Goal: Task Accomplishment & Management: Use online tool/utility

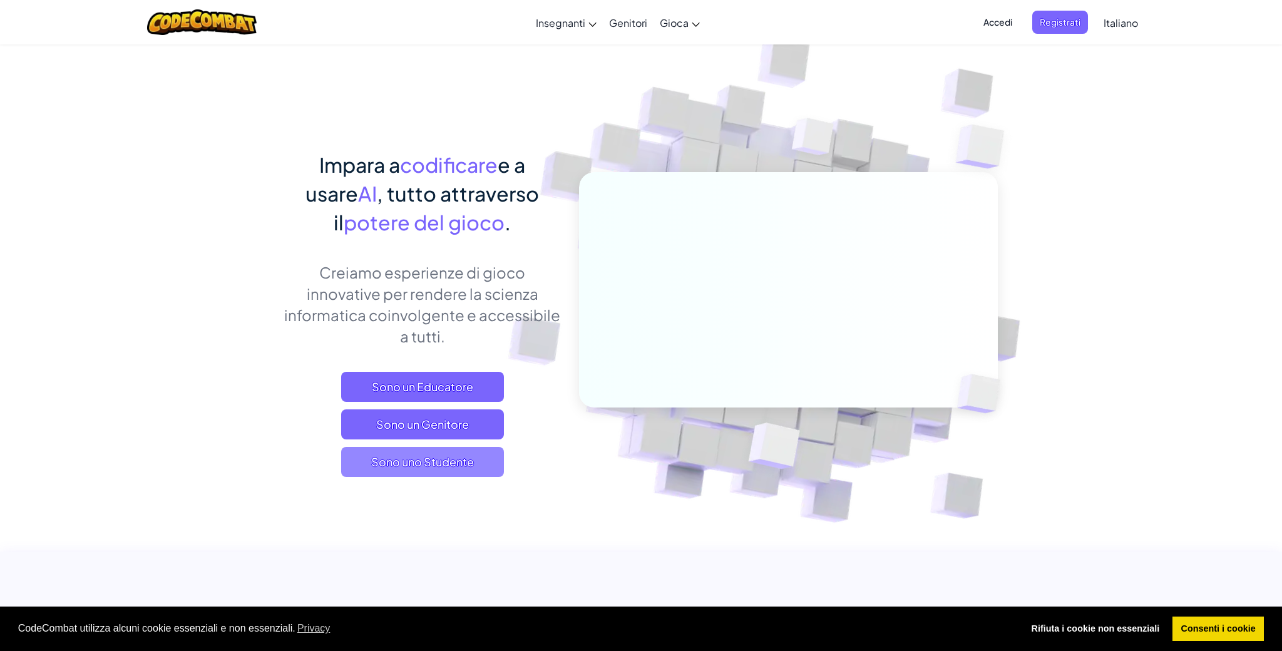
click at [434, 466] on span "Sono uno Studente" at bounding box center [422, 462] width 163 height 30
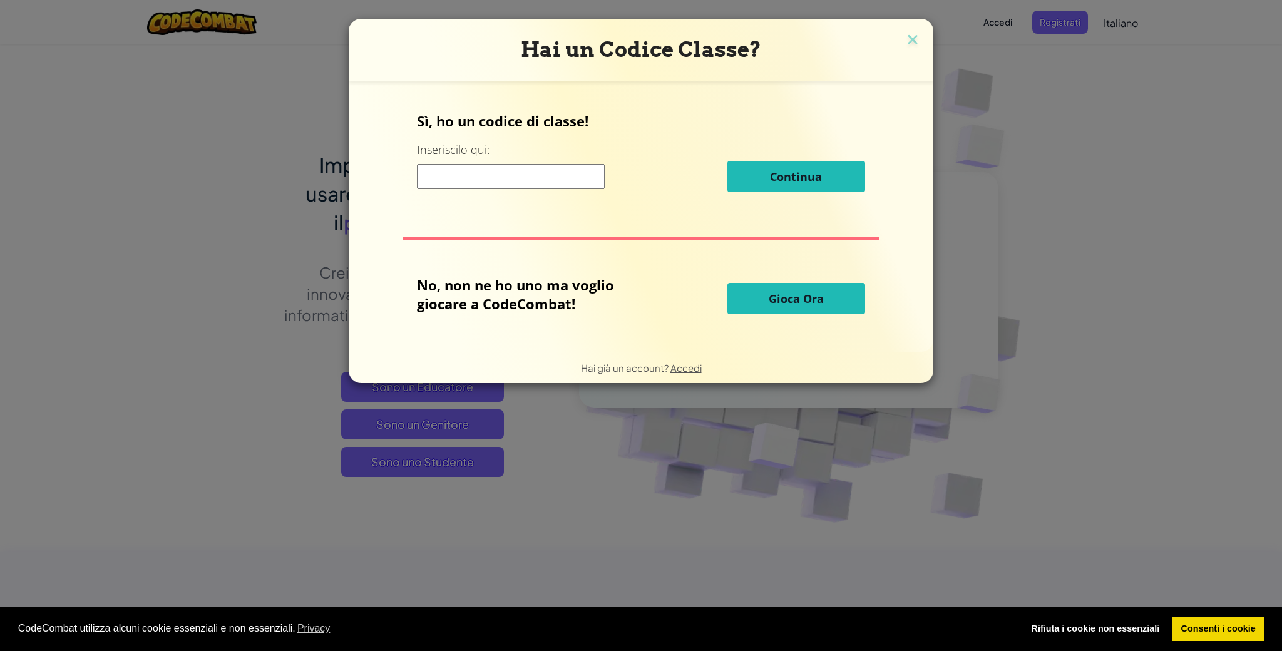
click at [550, 178] on input at bounding box center [511, 176] width 188 height 25
click at [794, 297] on span "Gioca Ora" at bounding box center [796, 298] width 55 height 15
click at [762, 301] on button "Gioca Ora" at bounding box center [796, 298] width 138 height 31
click at [760, 290] on button "Gioca Ora" at bounding box center [796, 298] width 138 height 31
click at [760, 289] on button "Gioca Ora" at bounding box center [796, 298] width 138 height 31
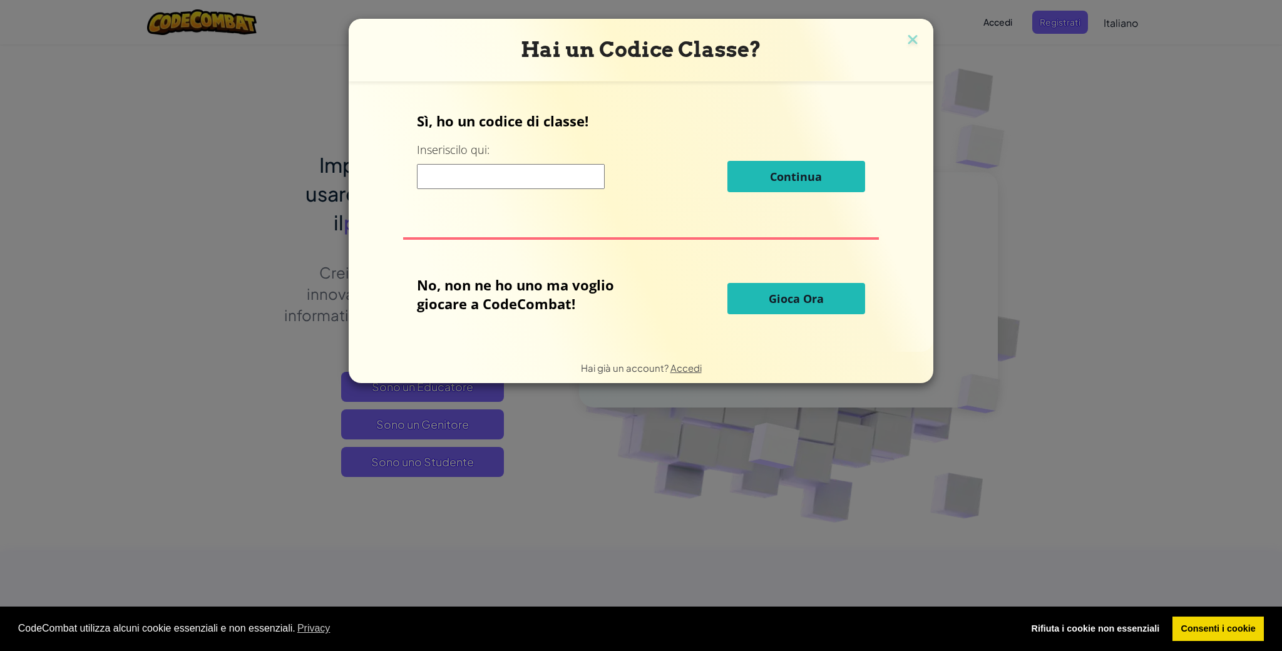
click at [760, 289] on button "Gioca Ora" at bounding box center [796, 298] width 138 height 31
drag, startPoint x: 760, startPoint y: 289, endPoint x: 762, endPoint y: 295, distance: 6.7
click at [762, 295] on button "Gioca Ora" at bounding box center [796, 298] width 138 height 31
click at [762, 296] on button "Gioca Ora" at bounding box center [796, 298] width 138 height 31
click at [804, 177] on span "Continua" at bounding box center [796, 176] width 52 height 15
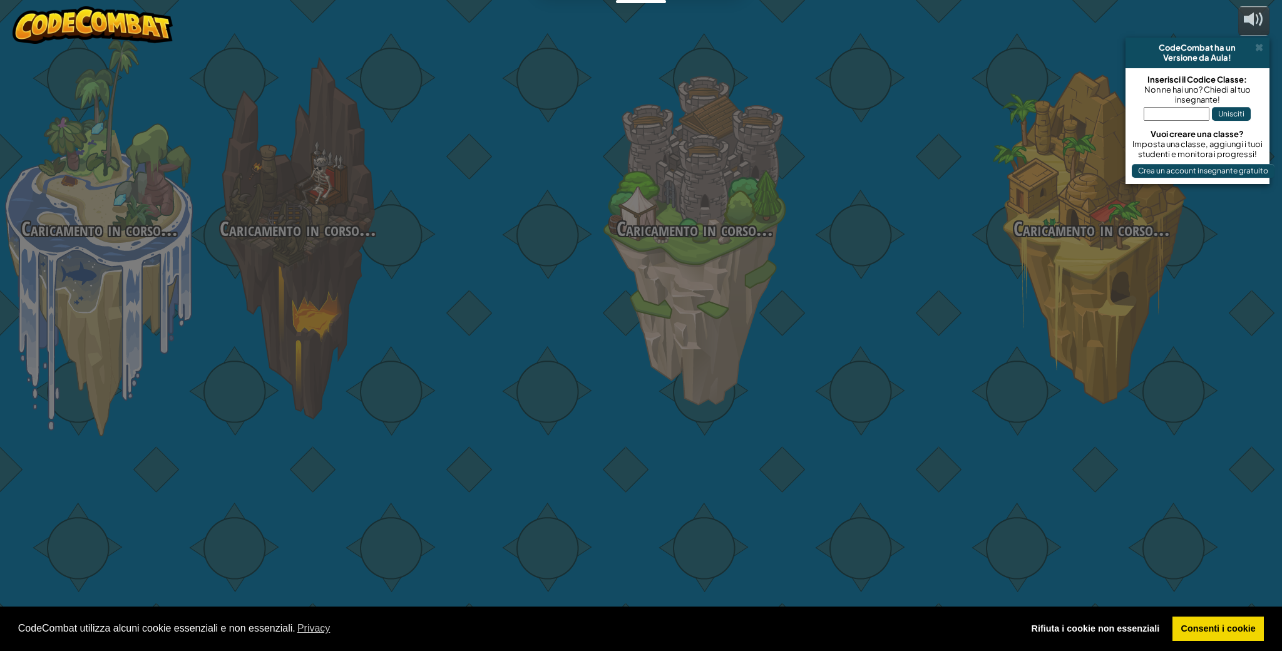
click at [916, 37] on div "Caricamento in corso... Caricamento in corso... Caricamento in corso... Caricam…" at bounding box center [641, 325] width 1282 height 651
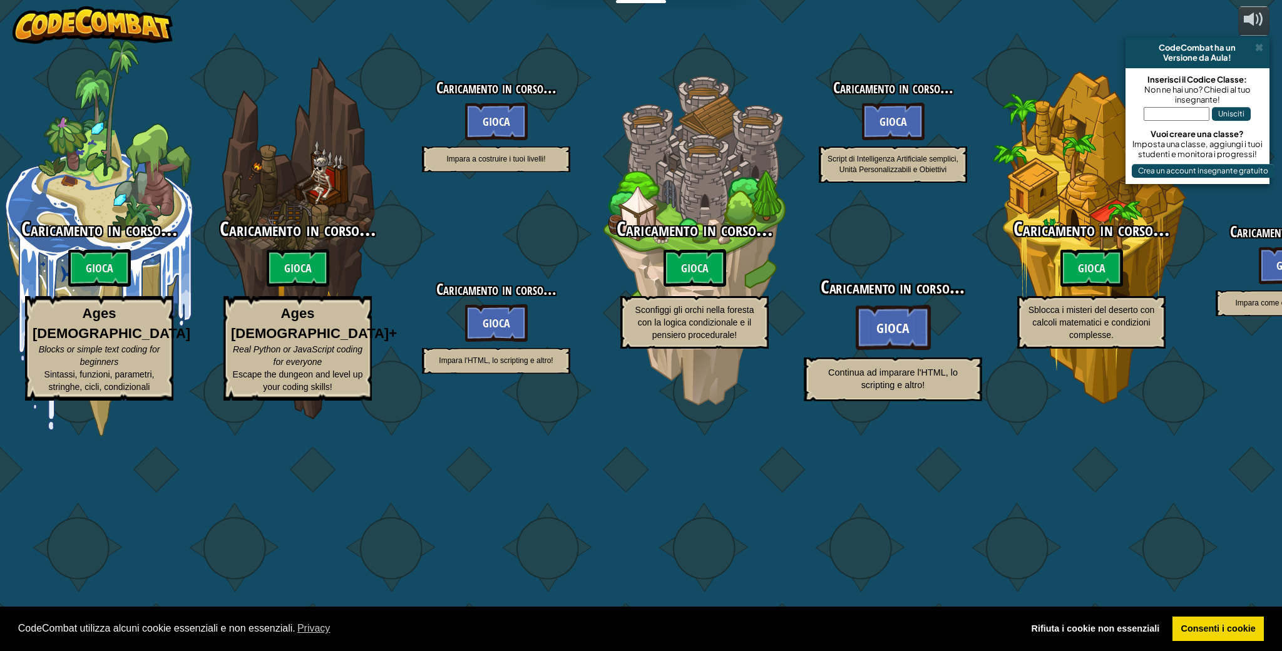
select select "it"
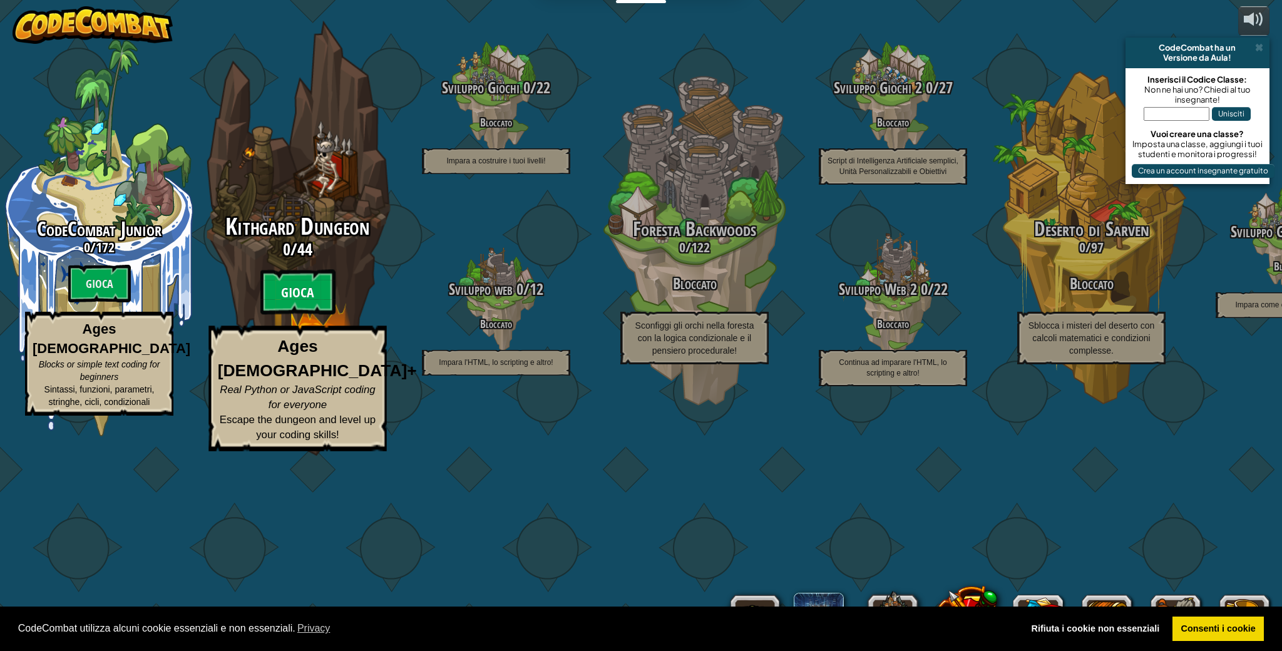
click at [308, 315] on btn "Gioca" at bounding box center [297, 292] width 75 height 45
select select "it"
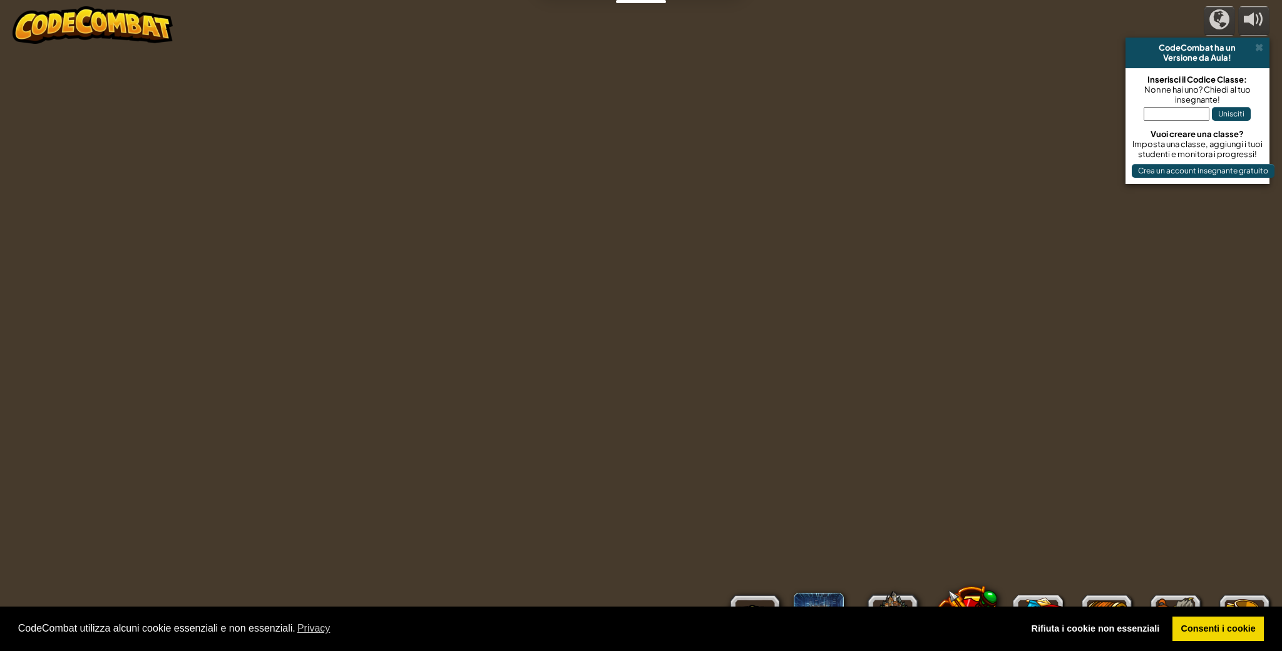
select select "it"
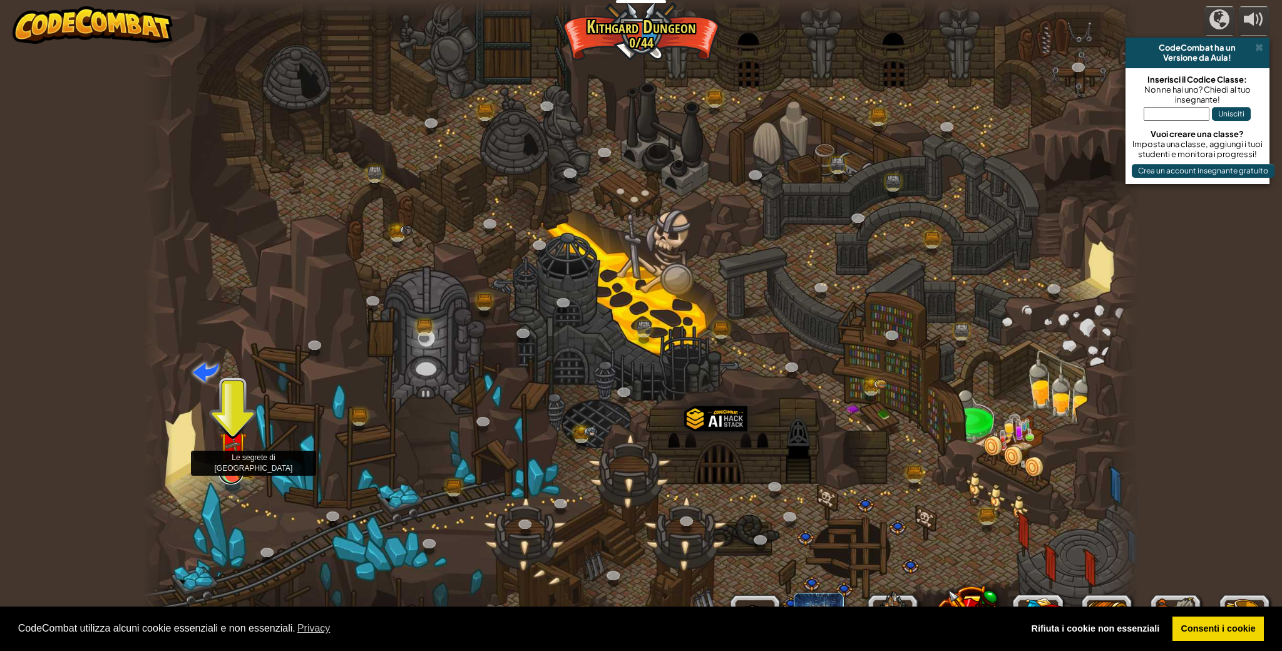
click at [231, 476] on link at bounding box center [230, 471] width 25 height 25
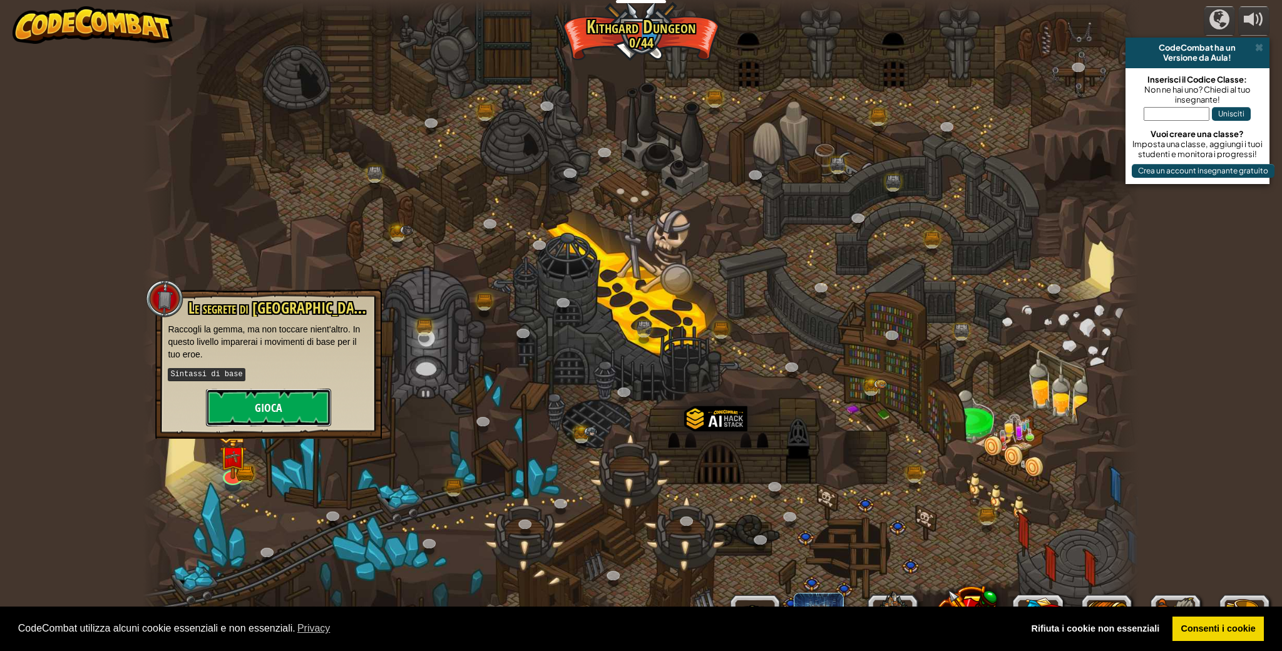
click at [270, 411] on button "Gioca" at bounding box center [268, 408] width 125 height 38
